Goal: Contribute content: Add original content to the website for others to see

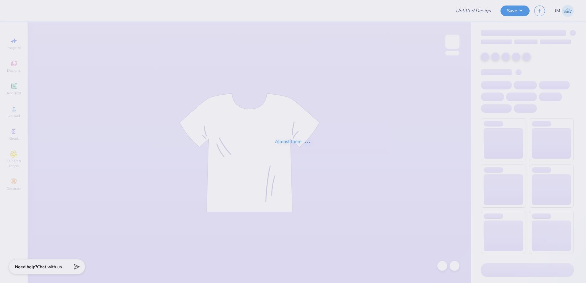
type input "[DEMOGRAPHIC_DATA] Campus Ministries Merch"
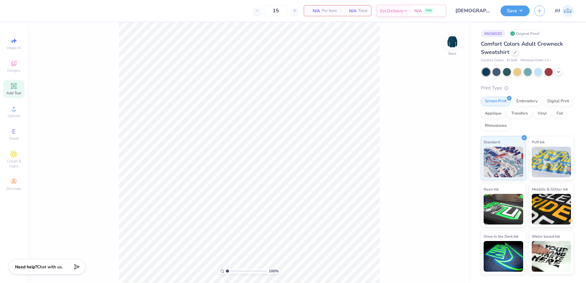
click at [18, 86] on div "Add Text" at bounding box center [13, 89] width 21 height 18
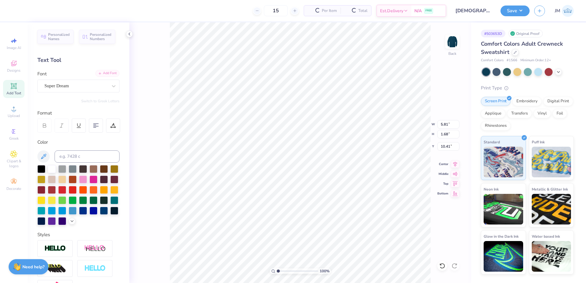
click at [101, 75] on div "Add Font" at bounding box center [107, 73] width 24 height 7
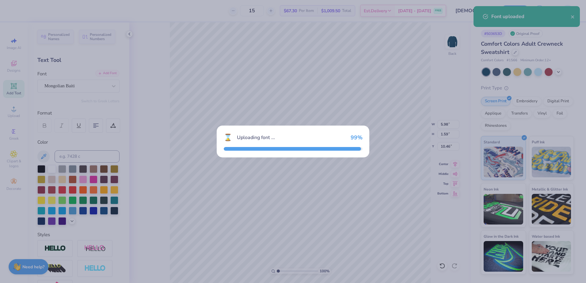
type input "5.98"
type input "1.59"
type input "10.46"
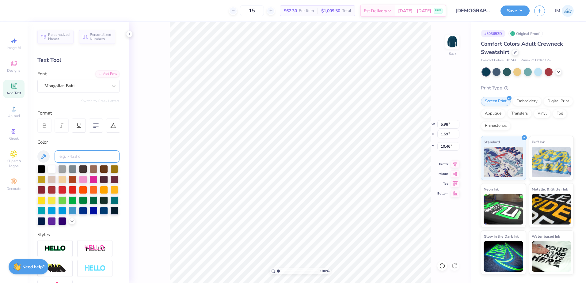
click at [81, 155] on input at bounding box center [87, 156] width 65 height 12
type input "7751"
type input "3.00"
type textarea "CCM"
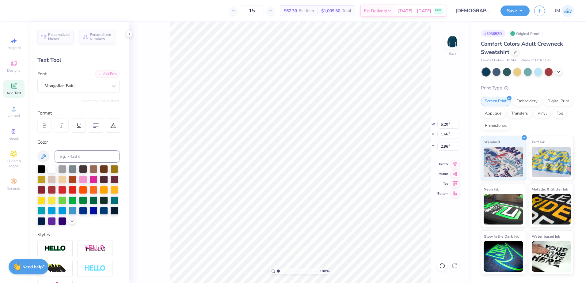
type input "4.97"
paste textarea "[DEMOGRAPHIC_DATA] CAMPUS MINISTRY"
type textarea "[DEMOGRAPHIC_DATA] CAMPUS MINISTRY"
type input "2.96"
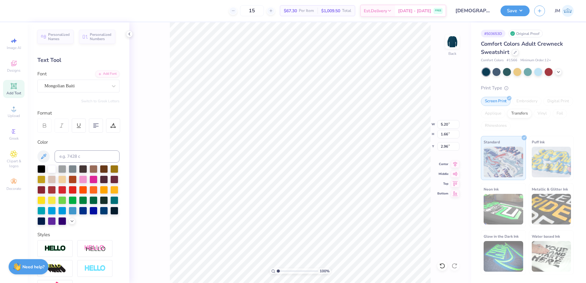
type input "15.18"
type input "0.73"
type input "5.43"
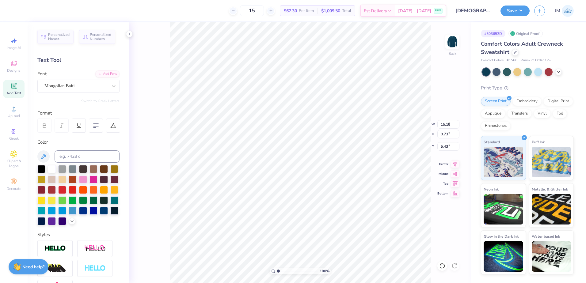
type input "6.49"
type input "0.31"
type input "5.85"
type input "5.20"
type input "1.66"
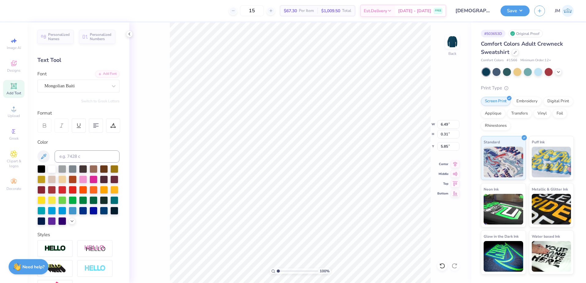
type input "2.96"
click at [443, 122] on input "5.20" at bounding box center [448, 124] width 22 height 9
type input "3.50"
type input "1.12"
type input "3.23"
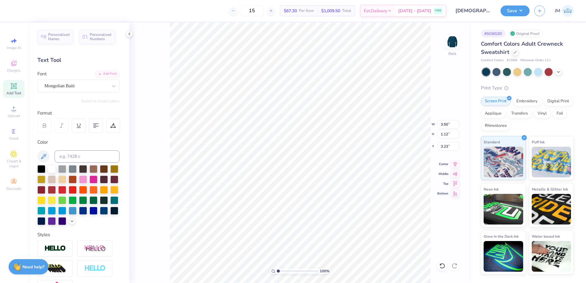
type input "6.49"
type input "0.31"
type input "5.85"
drag, startPoint x: 448, startPoint y: 124, endPoint x: 445, endPoint y: 122, distance: 3.7
click at [448, 124] on input "6.49" at bounding box center [448, 124] width 22 height 9
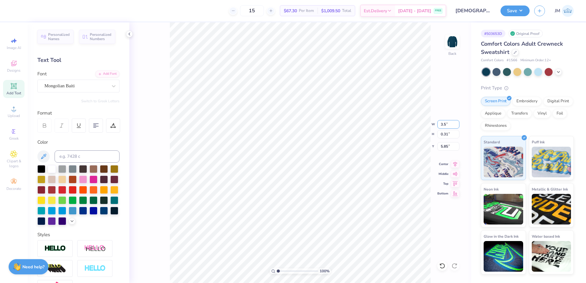
type input "3.50"
type input "0.17"
type input "5.92"
click at [454, 163] on icon at bounding box center [455, 163] width 9 height 7
type input "0.17"
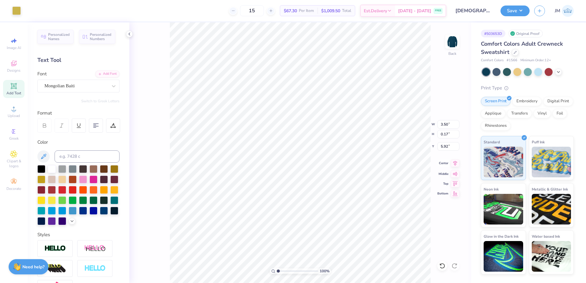
type input "5.92"
click at [456, 162] on icon at bounding box center [455, 163] width 4 height 5
type input "2.83"
click at [286, 269] on input "range" at bounding box center [297, 271] width 41 height 6
type input "4.56"
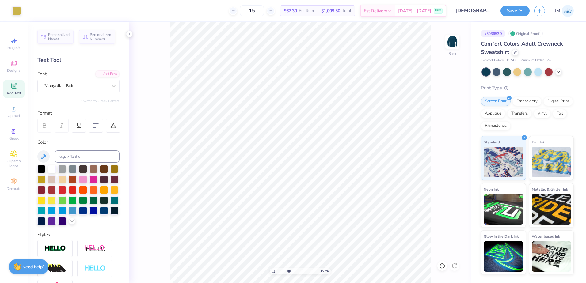
type input "3.57"
click at [289, 271] on input "range" at bounding box center [297, 271] width 41 height 6
type input "4.51"
click at [310, 200] on li "Group" at bounding box center [318, 200] width 48 height 12
type input "1.48"
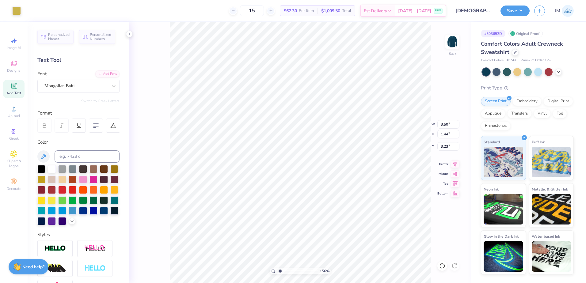
click at [280, 268] on input "range" at bounding box center [297, 271] width 41 height 6
type input "3.00"
click at [454, 39] on img at bounding box center [452, 41] width 25 height 25
click at [14, 113] on div "Upload" at bounding box center [13, 112] width 21 height 18
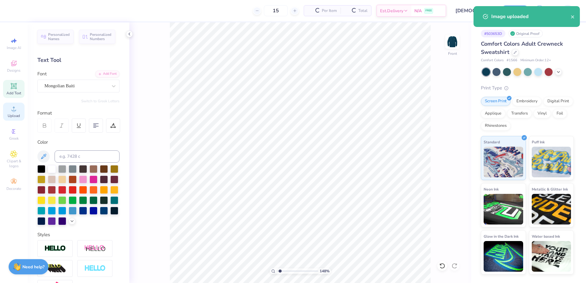
click at [7, 112] on div "Upload" at bounding box center [13, 112] width 21 height 18
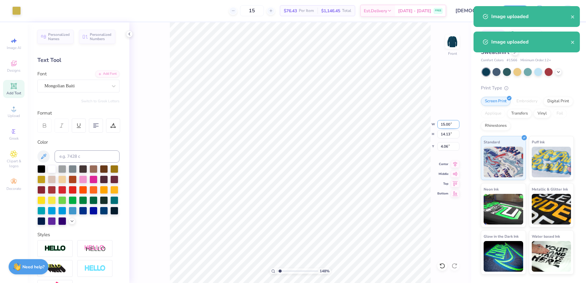
click at [443, 127] on input "15.00" at bounding box center [448, 124] width 22 height 9
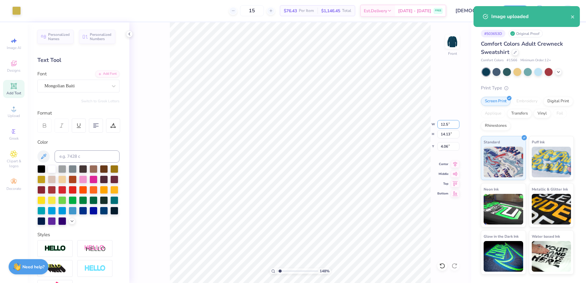
type input "12.50"
type input "11.77"
click at [445, 148] on input "5.24" at bounding box center [448, 146] width 22 height 9
click at [449, 137] on input "11.77" at bounding box center [448, 134] width 22 height 9
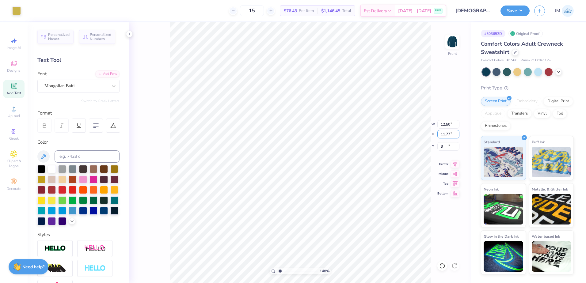
type input "3.00"
click at [452, 149] on input "3.00" at bounding box center [448, 146] width 22 height 9
click at [445, 133] on input "11.77" at bounding box center [448, 134] width 22 height 9
click at [448, 147] on input "2.00" at bounding box center [448, 146] width 22 height 9
drag, startPoint x: 446, startPoint y: 134, endPoint x: 432, endPoint y: 130, distance: 14.7
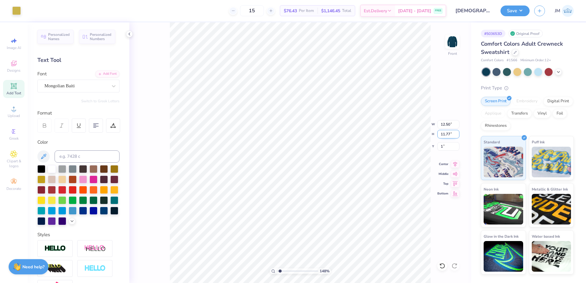
click at [446, 134] on input "11.77" at bounding box center [448, 134] width 22 height 9
type input "1.00"
drag, startPoint x: 280, startPoint y: 272, endPoint x: 277, endPoint y: 270, distance: 3.7
type input "1"
click at [277, 270] on input "range" at bounding box center [297, 271] width 41 height 6
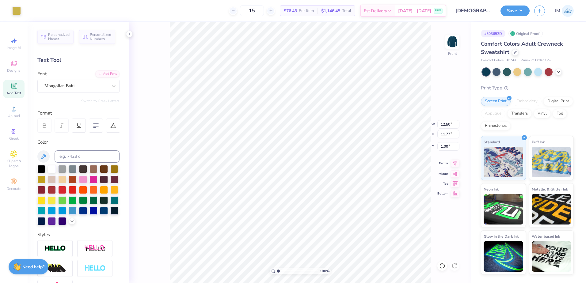
click at [453, 165] on icon at bounding box center [455, 163] width 9 height 7
click at [511, 13] on button "Save" at bounding box center [514, 10] width 29 height 11
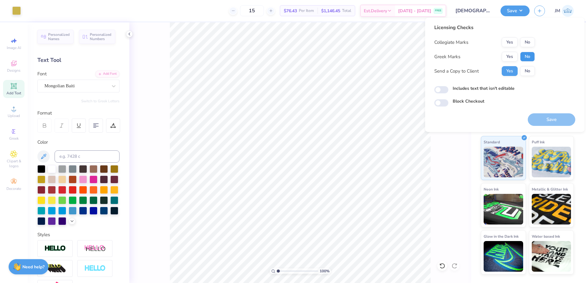
click at [521, 55] on button "No" at bounding box center [527, 57] width 15 height 10
click at [528, 40] on button "No" at bounding box center [527, 42] width 15 height 10
click at [546, 119] on button "Save" at bounding box center [551, 119] width 47 height 13
